Goal: Use online tool/utility: Utilize a website feature to perform a specific function

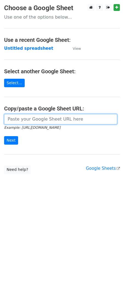
click at [42, 117] on input "url" at bounding box center [60, 119] width 113 height 10
paste input "[URL][DOMAIN_NAME]"
type input "[URL][DOMAIN_NAME]"
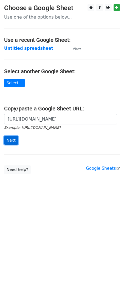
click at [13, 141] on input "Next" at bounding box center [11, 140] width 14 height 8
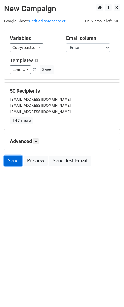
click at [8, 159] on link "Send" at bounding box center [13, 161] width 18 height 10
